Goal: Navigation & Orientation: Go to known website

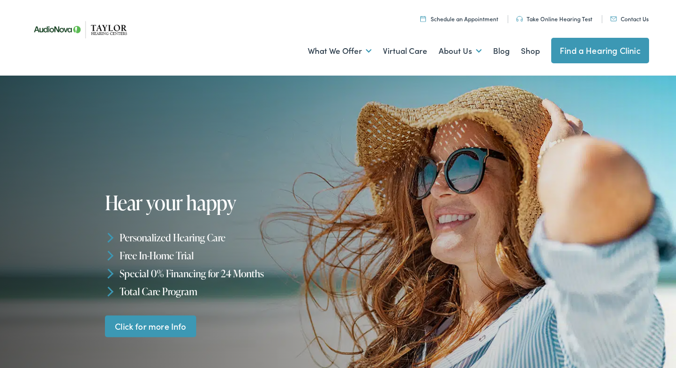
click at [577, 56] on link "Find a Hearing Clinic" at bounding box center [600, 51] width 98 height 26
